Goal: Task Accomplishment & Management: Manage account settings

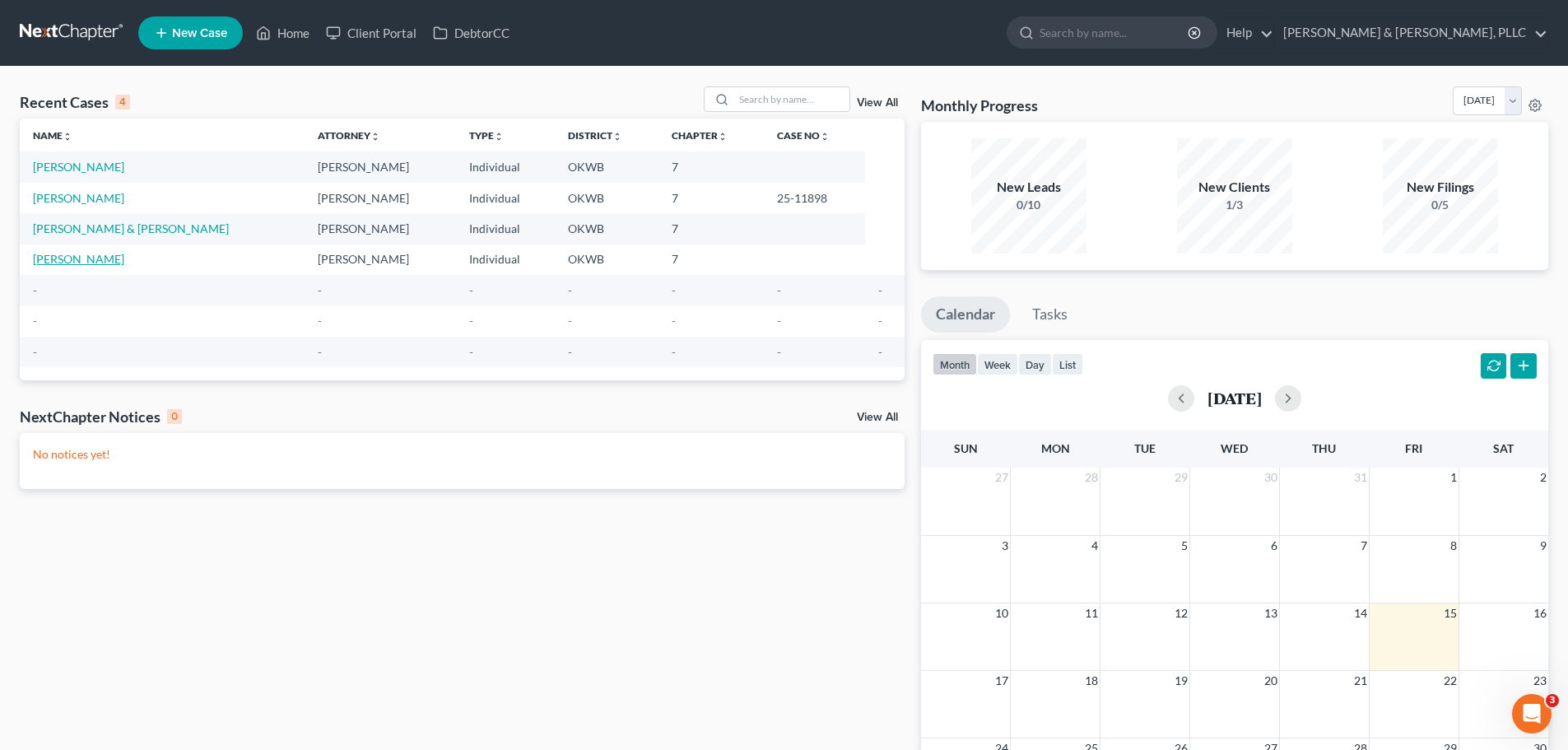
click at [40, 257] on link "[PERSON_NAME]" at bounding box center [79, 259] width 91 height 14
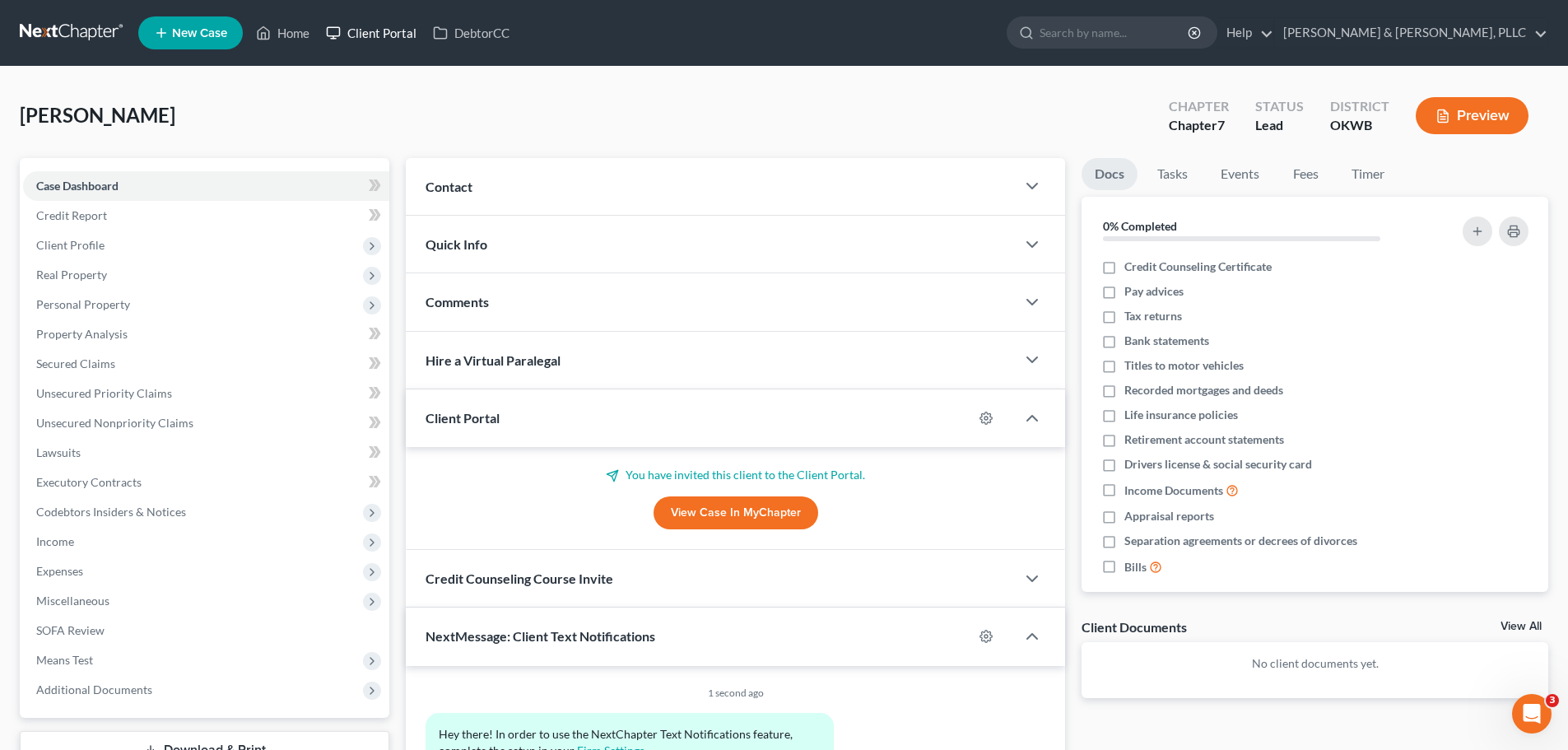
click at [386, 33] on link "Client Portal" at bounding box center [371, 33] width 107 height 29
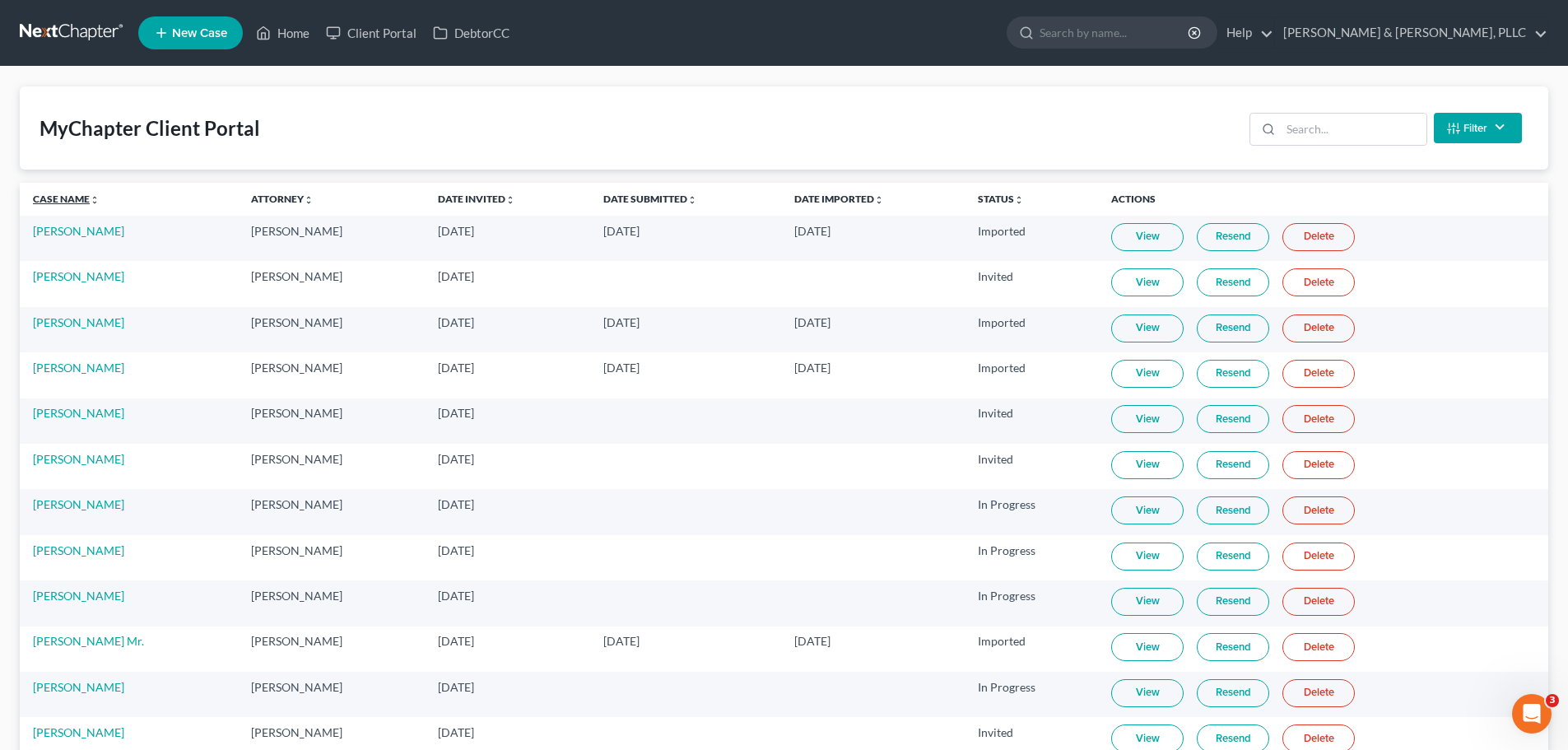
click at [55, 198] on link "Case Name unfold_more expand_more expand_less" at bounding box center [66, 199] width 66 height 12
click at [62, 507] on link "[PERSON_NAME]" at bounding box center [79, 504] width 91 height 14
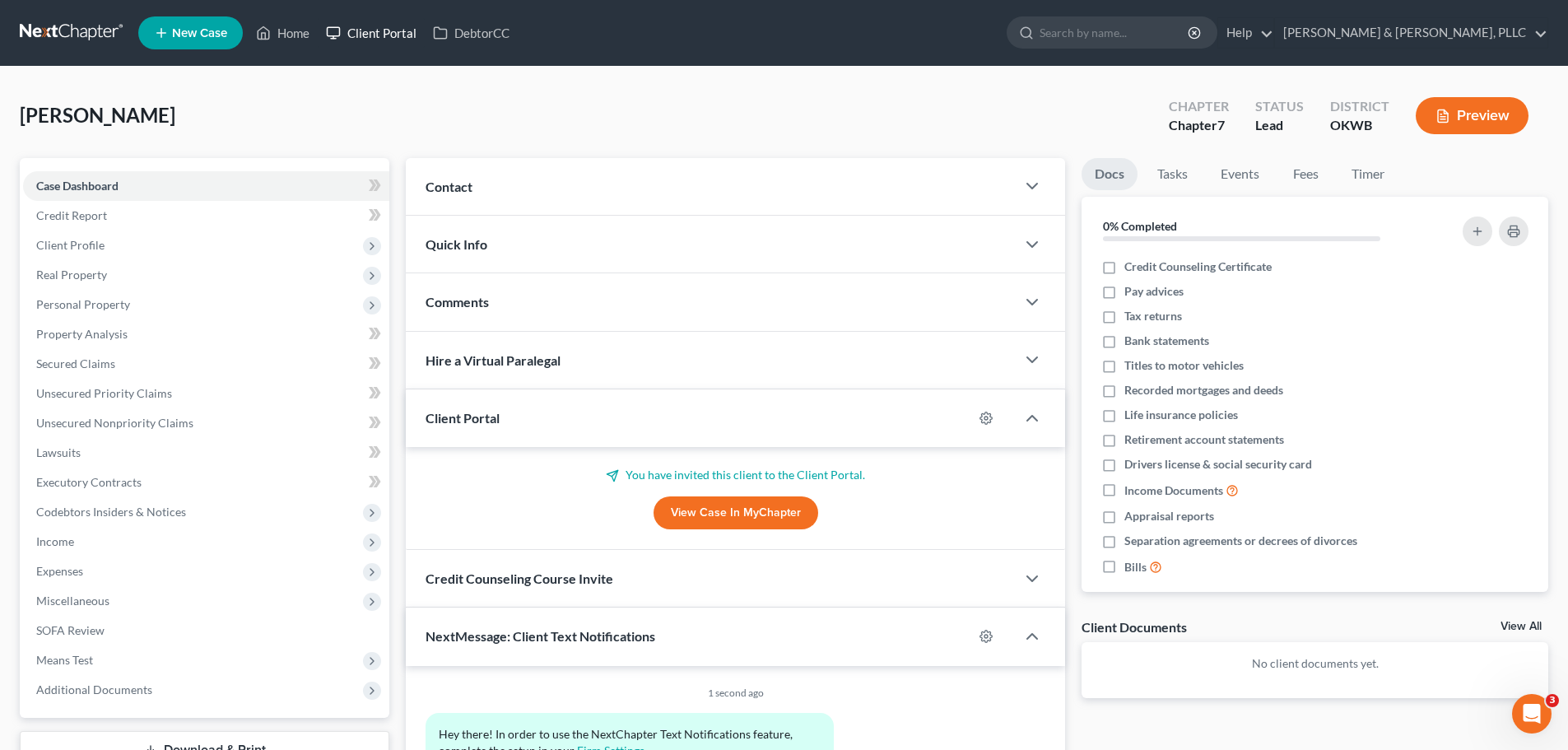
click at [366, 35] on link "Client Portal" at bounding box center [371, 33] width 107 height 29
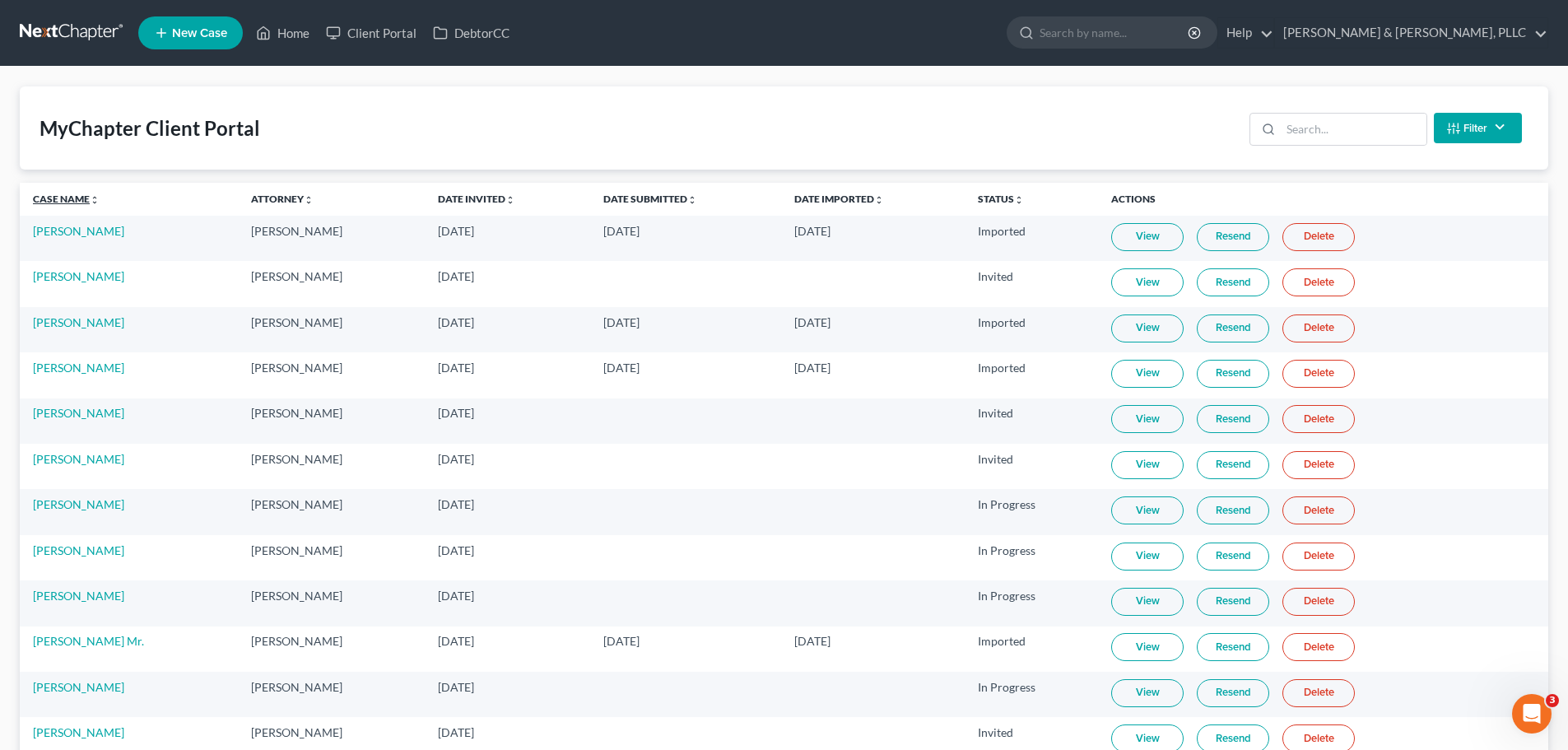
click at [58, 202] on link "Case Name unfold_more expand_more expand_less" at bounding box center [66, 199] width 66 height 12
click at [59, 507] on link "[PERSON_NAME]" at bounding box center [79, 504] width 91 height 14
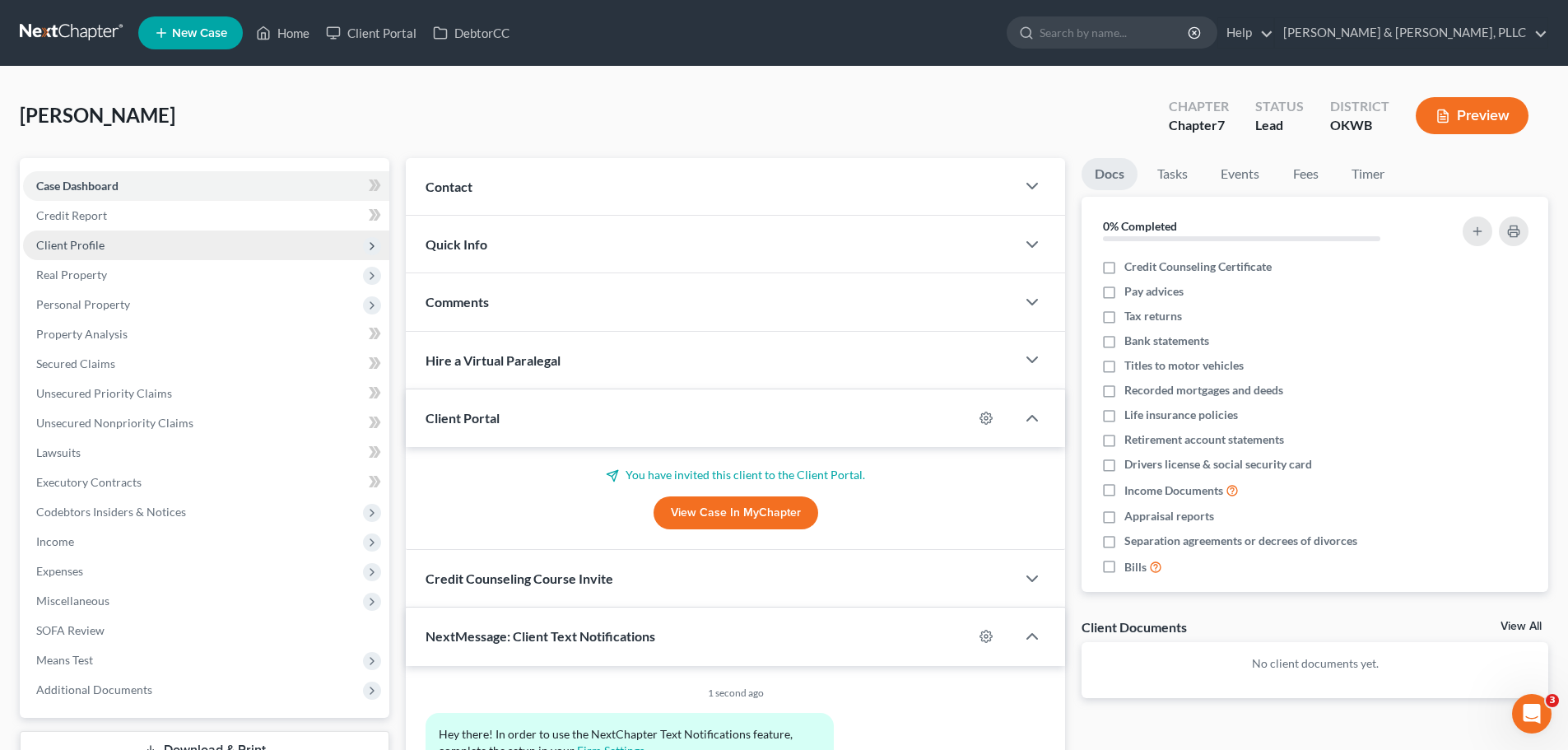
click at [87, 243] on span "Client Profile" at bounding box center [70, 245] width 68 height 14
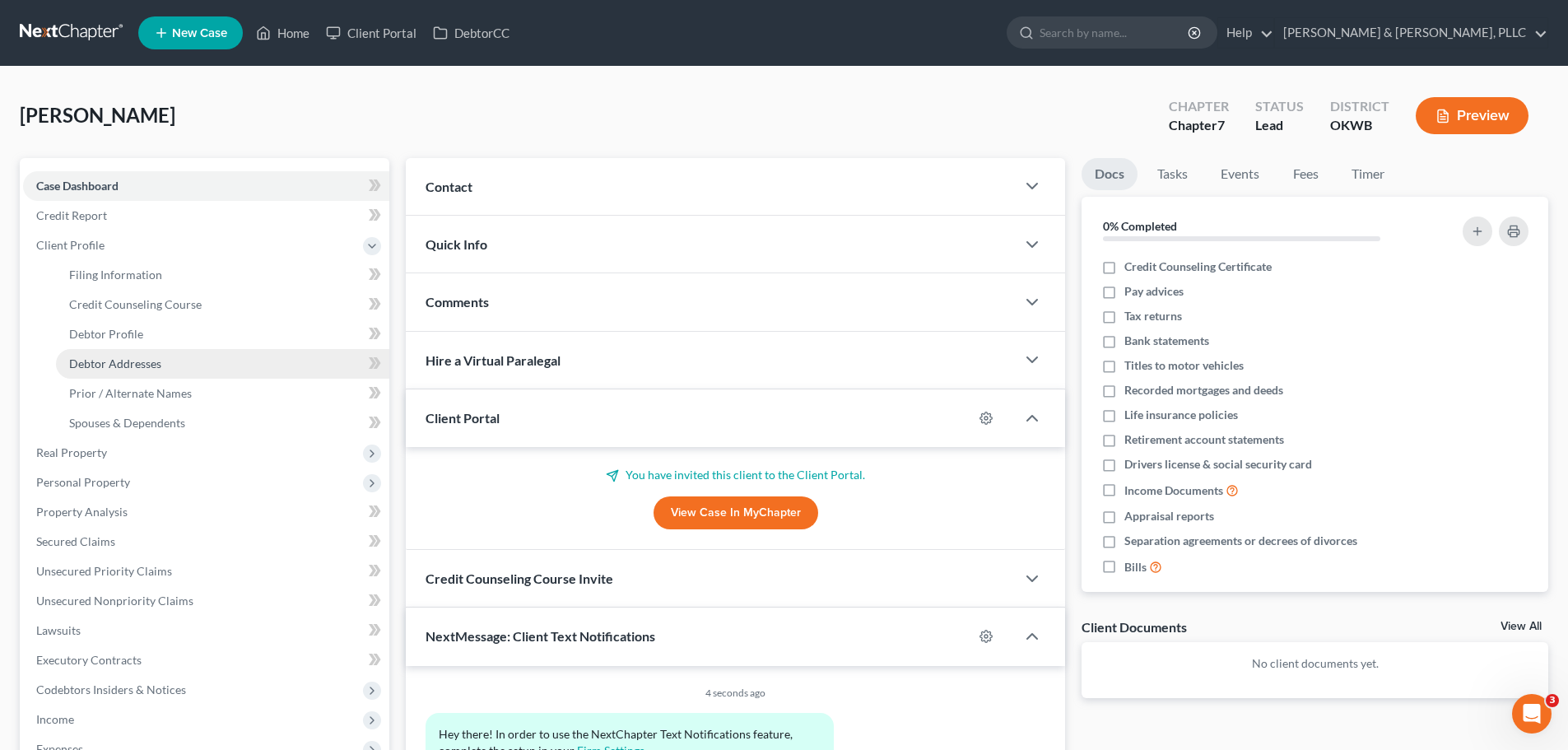
click at [100, 357] on span "Debtor Addresses" at bounding box center [115, 363] width 92 height 14
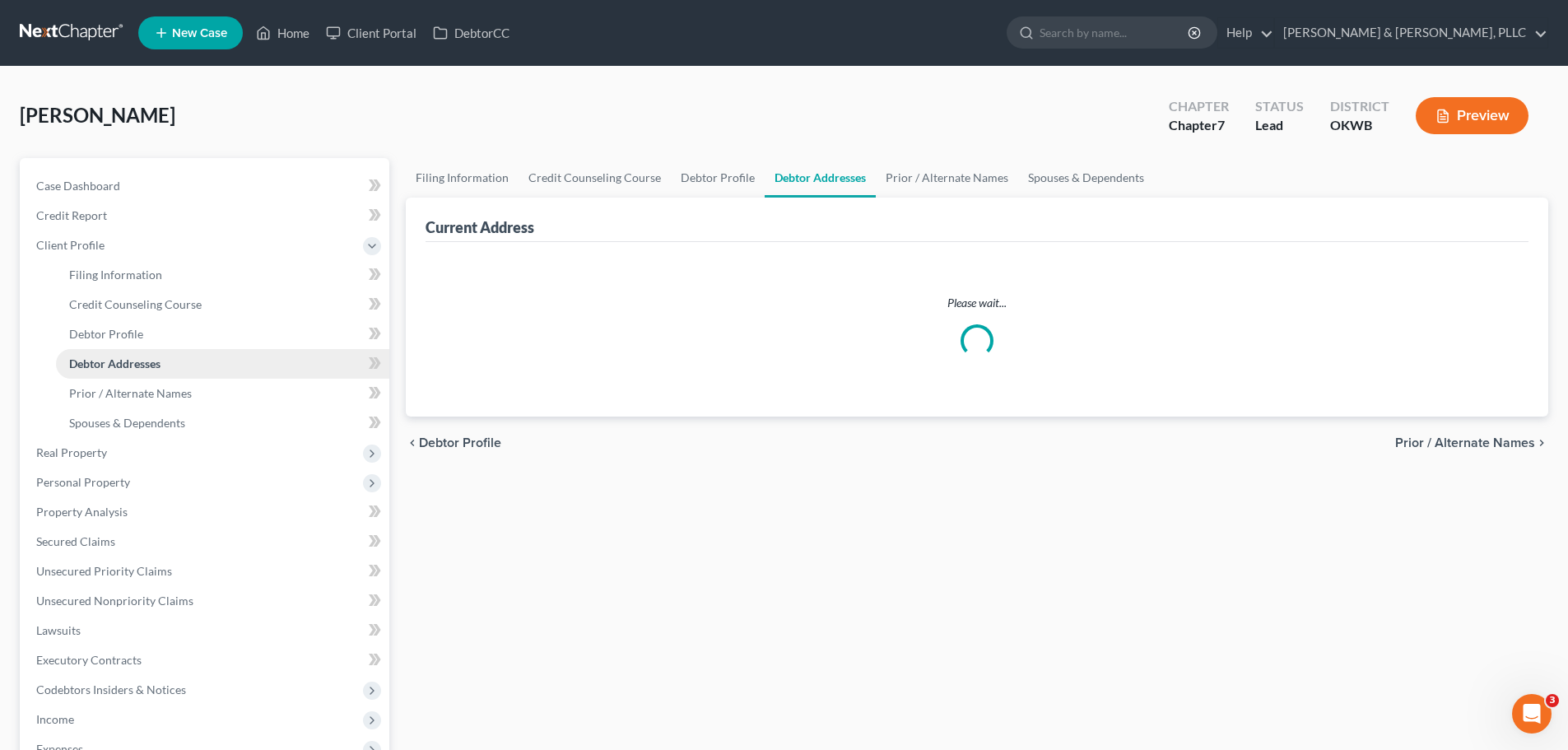
select select "0"
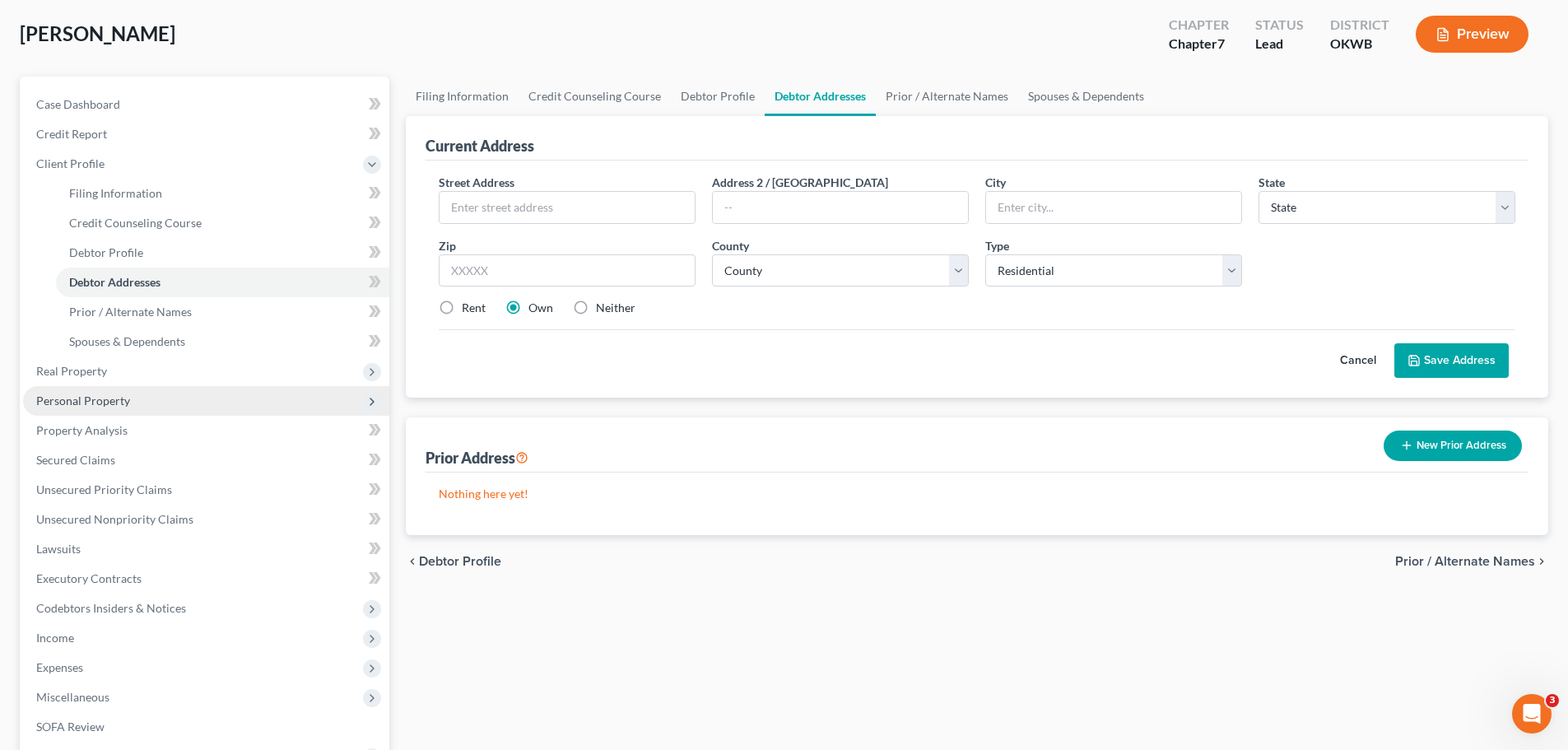
scroll to position [82, 0]
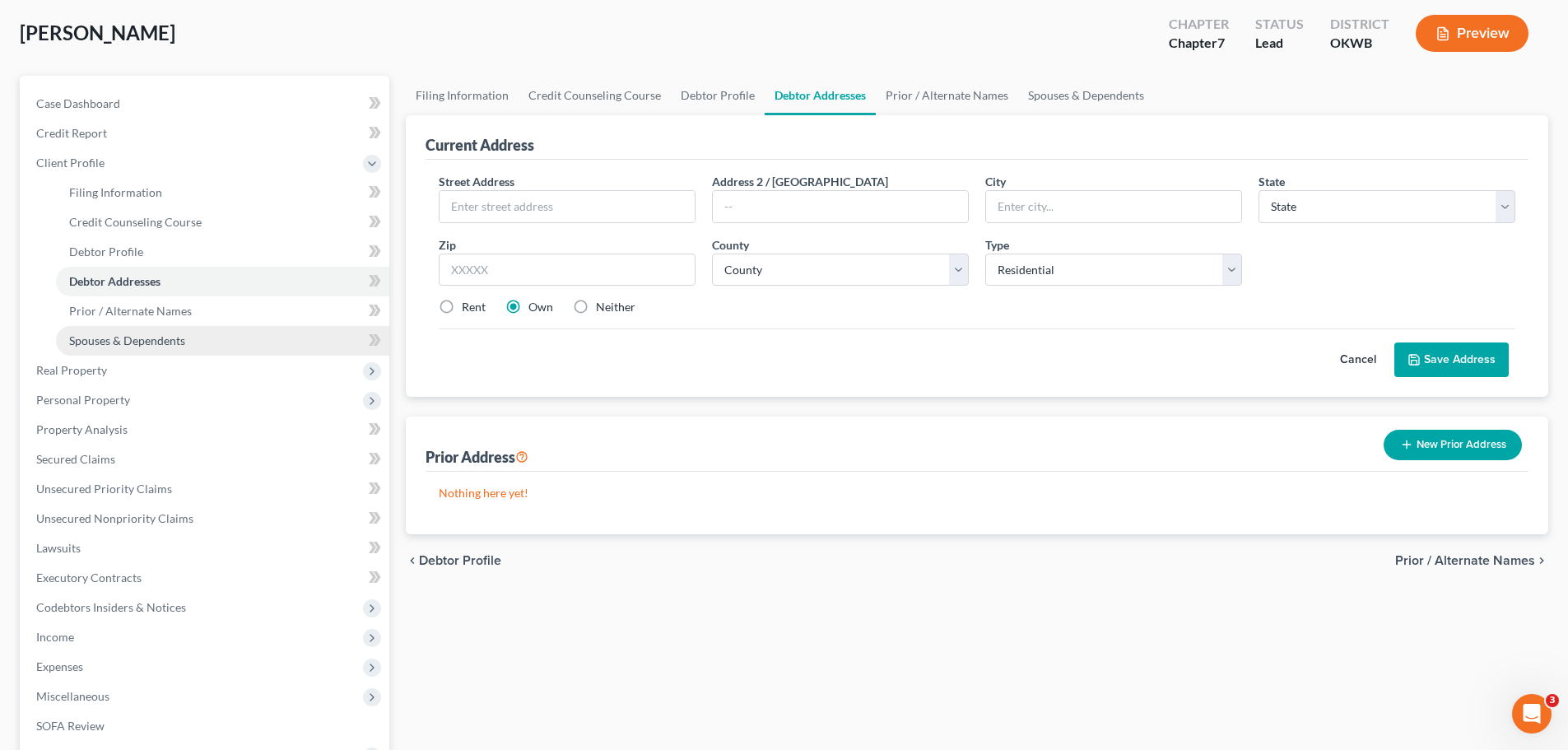
click at [126, 354] on link "Spouses & Dependents" at bounding box center [223, 341] width 333 height 29
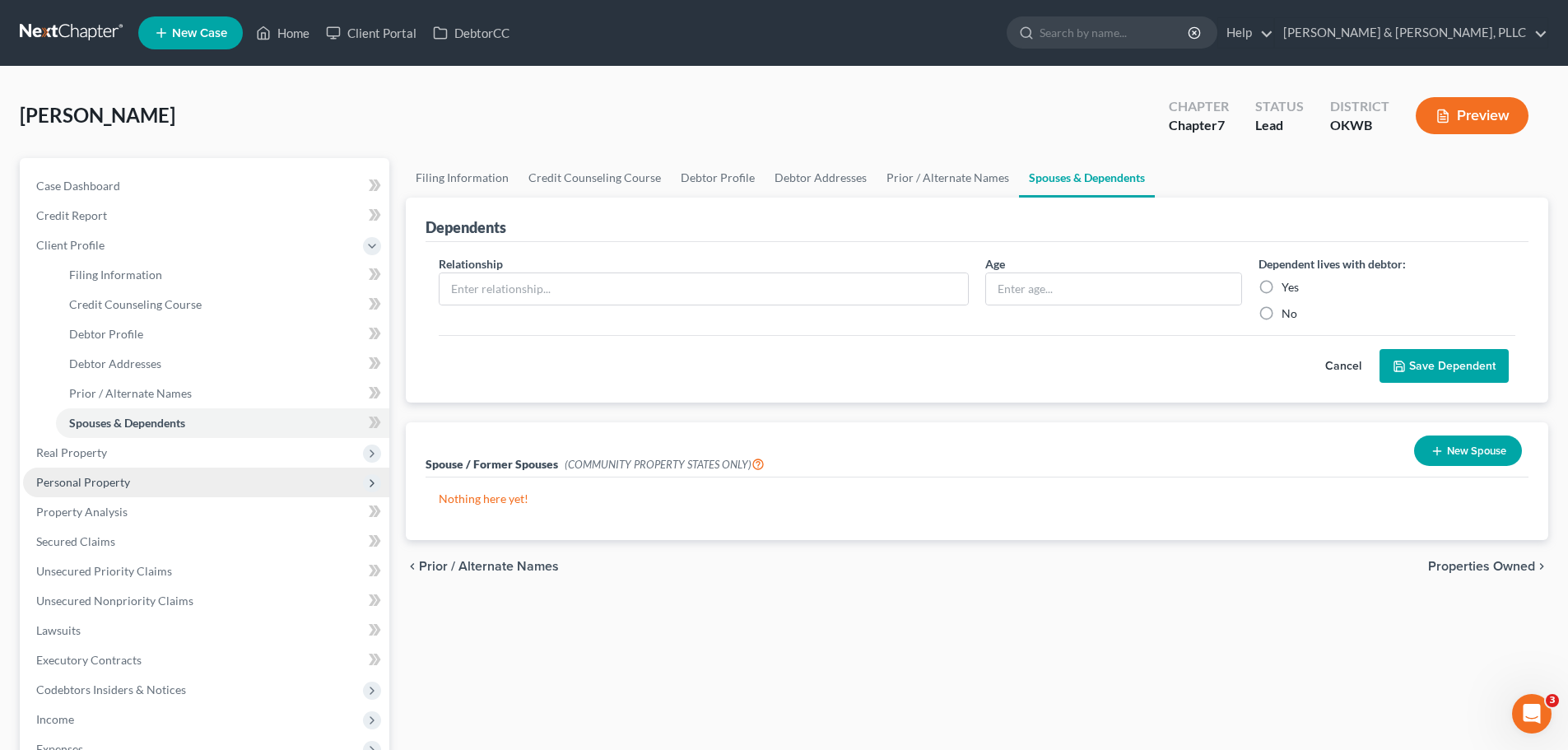
click at [100, 488] on span "Personal Property" at bounding box center [83, 482] width 94 height 14
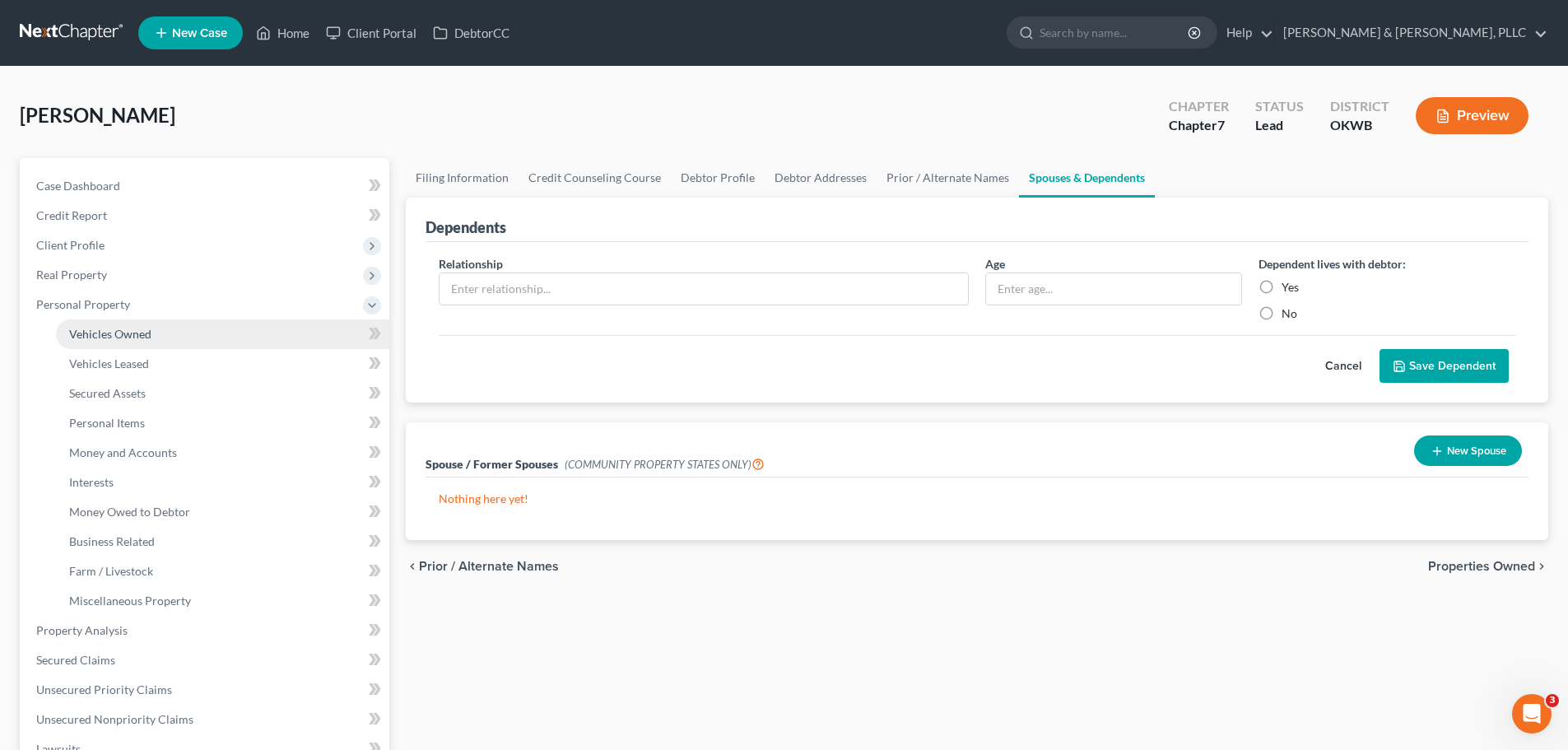
click at [159, 340] on link "Vehicles Owned" at bounding box center [223, 334] width 333 height 29
